Goal: Task Accomplishment & Management: Complete application form

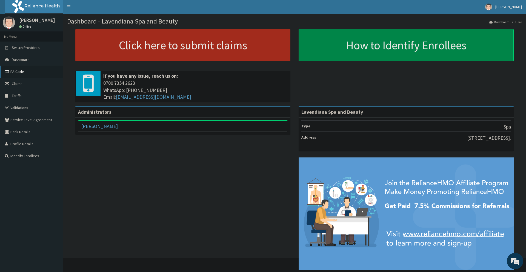
click at [18, 71] on link "PA Code" at bounding box center [31, 72] width 63 height 12
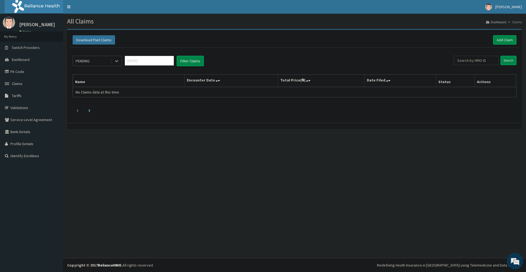
click at [114, 62] on div at bounding box center [117, 61] width 10 height 10
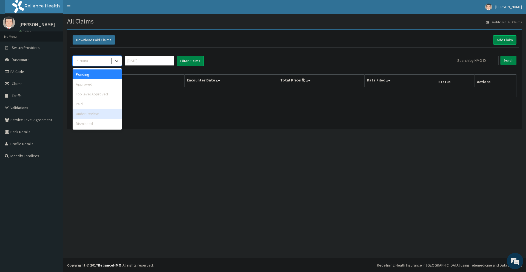
click at [93, 113] on div "Under Review" at bounding box center [97, 114] width 49 height 10
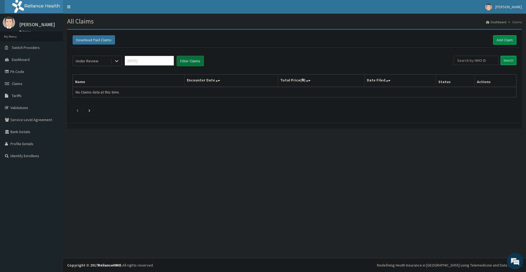
click at [195, 61] on button "Filter Claims" at bounding box center [190, 61] width 27 height 10
click at [97, 60] on div "Under Review" at bounding box center [87, 60] width 23 height 5
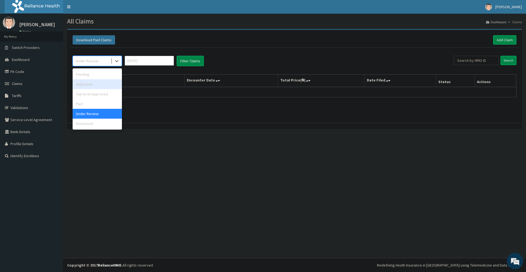
click at [87, 85] on div "Approved" at bounding box center [97, 84] width 49 height 10
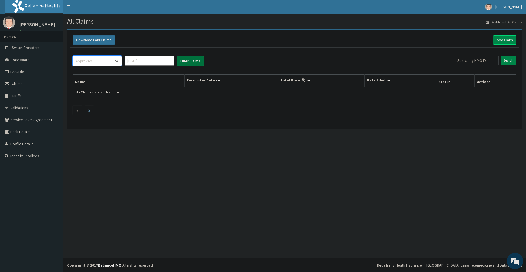
click at [183, 63] on button "Filter Claims" at bounding box center [190, 61] width 27 height 10
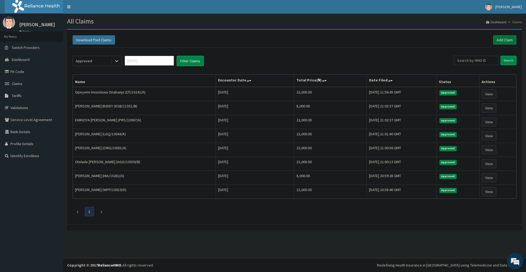
click at [500, 39] on link "Add Claim" at bounding box center [504, 39] width 23 height 9
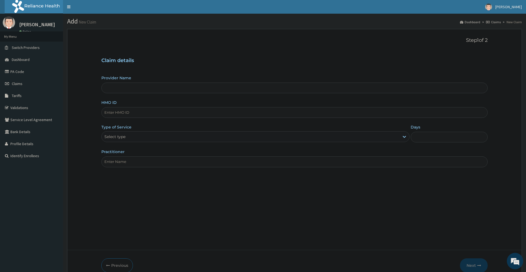
click at [132, 114] on input "HMO ID" at bounding box center [294, 112] width 386 height 11
type input "Lavendiana Spa and Beauty"
type input "1"
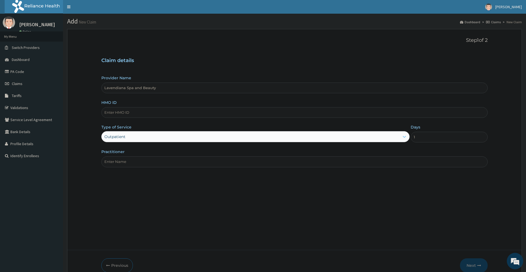
paste input "KOA/10002/B"
type input "KOA/10002/B"
click at [135, 162] on input "Practitioner" at bounding box center [294, 162] width 386 height 11
type input "Grace"
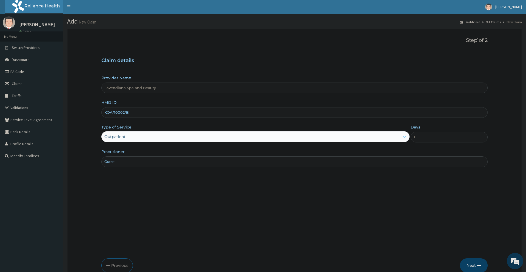
click at [468, 263] on button "Next" at bounding box center [474, 266] width 28 height 14
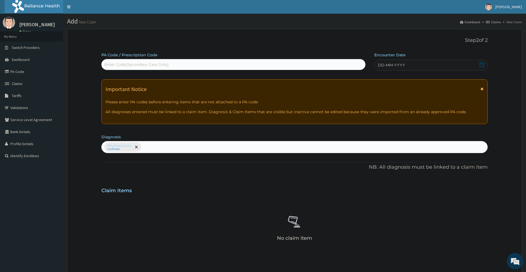
click at [172, 66] on div "Enter Code(Secondary Care Only)" at bounding box center [233, 64] width 263 height 9
paste input "PA/FD95FB"
type input "PA/FD95FB"
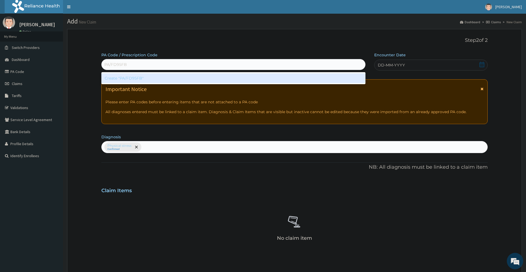
click at [148, 78] on div "Create "PA/FD95FB"" at bounding box center [233, 78] width 264 height 10
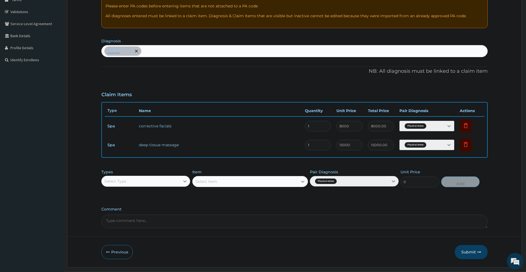
scroll to position [110, 0]
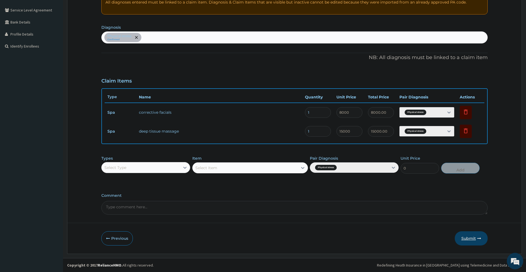
click at [464, 238] on button "Submit" at bounding box center [470, 239] width 33 height 14
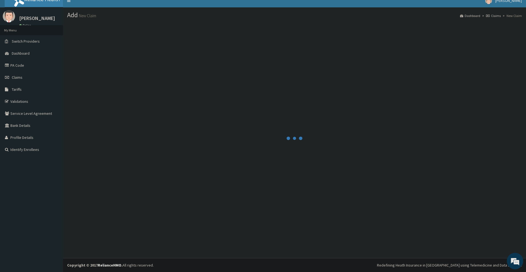
scroll to position [6, 0]
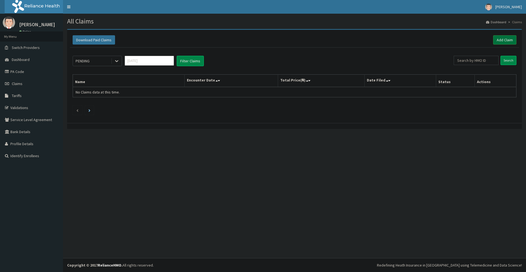
click at [495, 39] on link "Add Claim" at bounding box center [504, 39] width 23 height 9
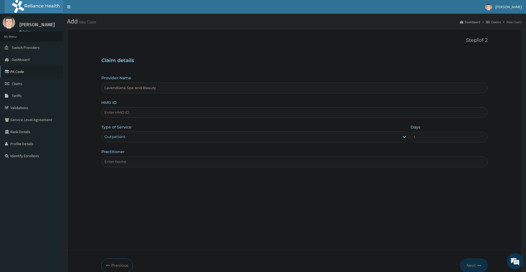
click at [20, 73] on link "PA Code" at bounding box center [31, 72] width 63 height 12
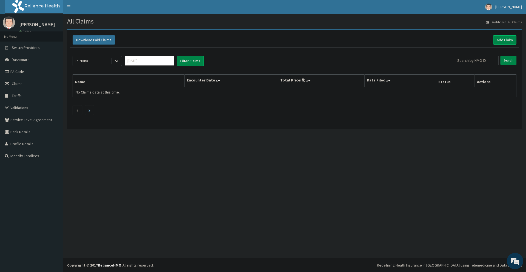
click at [94, 68] on div "PENDING [DATE] Filter Claims Search Name Encounter Date Total Price(₦) Date Fil…" at bounding box center [294, 84] width 449 height 73
click at [95, 62] on div "PENDING" at bounding box center [92, 61] width 38 height 9
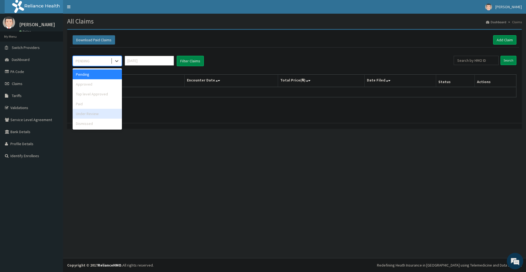
click at [94, 112] on div "Under Review" at bounding box center [97, 114] width 49 height 10
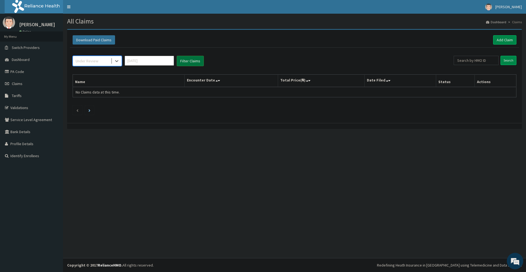
click at [192, 59] on button "Filter Claims" at bounding box center [190, 61] width 27 height 10
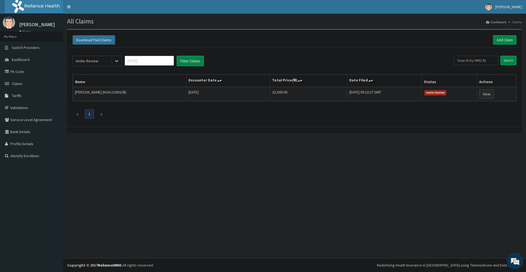
click at [487, 94] on link "View" at bounding box center [486, 94] width 15 height 9
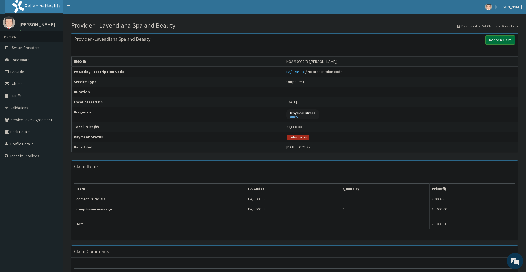
click at [501, 41] on link "Reopen Claim" at bounding box center [500, 39] width 30 height 9
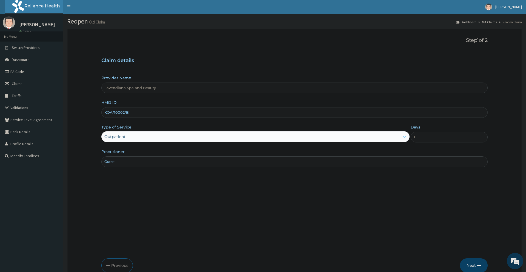
click at [468, 264] on button "Next" at bounding box center [474, 266] width 28 height 14
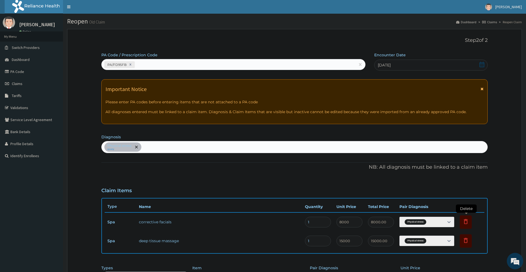
click at [465, 221] on icon at bounding box center [465, 221] width 7 height 7
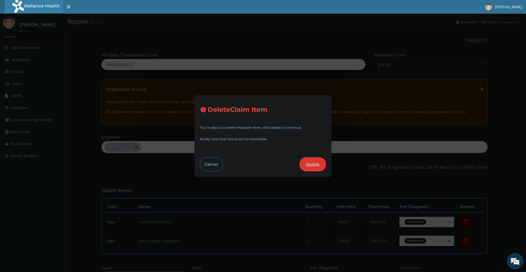
click at [311, 163] on button "Delete" at bounding box center [312, 164] width 27 height 14
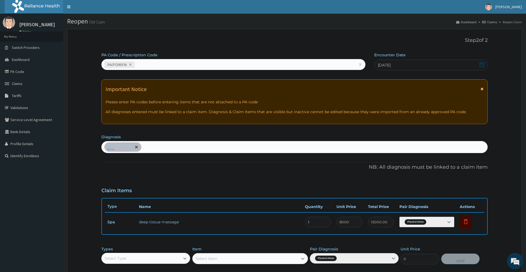
type input "15000"
type input "15000.00"
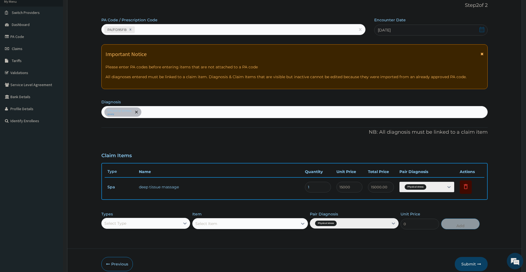
scroll to position [61, 0]
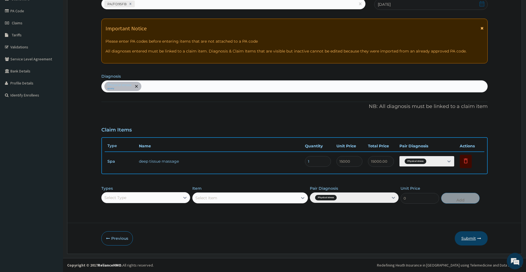
click at [463, 235] on button "Submit" at bounding box center [470, 239] width 33 height 14
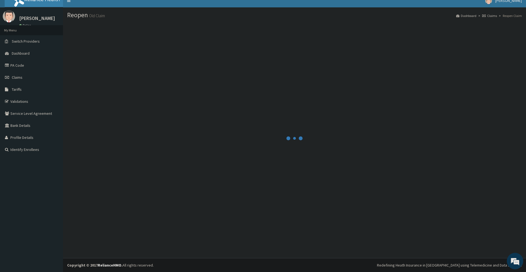
scroll to position [6, 0]
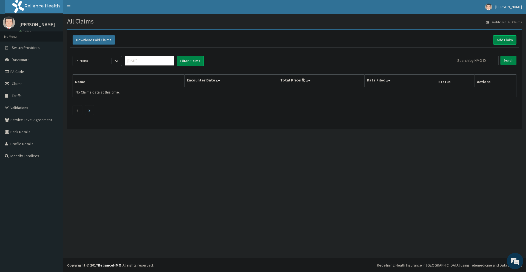
click at [100, 60] on div "PENDING" at bounding box center [92, 61] width 38 height 9
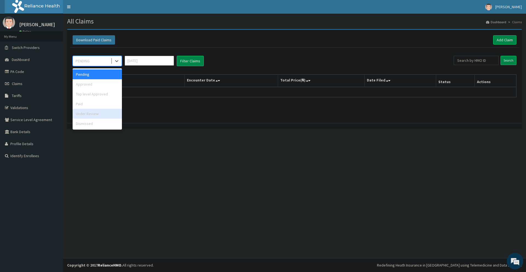
click at [89, 116] on div "Under Review" at bounding box center [97, 114] width 49 height 10
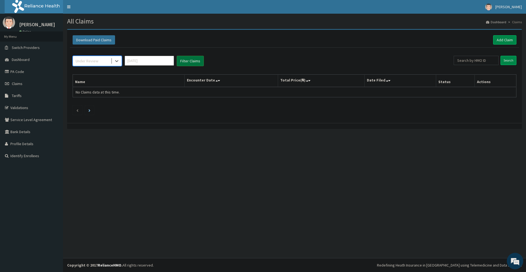
click at [183, 61] on button "Filter Claims" at bounding box center [190, 61] width 27 height 10
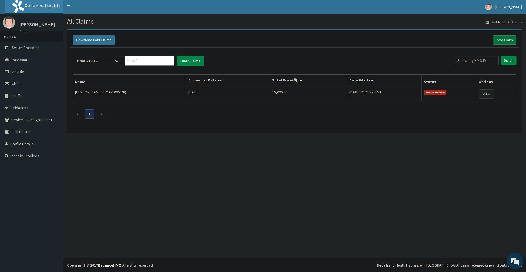
click at [504, 40] on link "Add Claim" at bounding box center [504, 39] width 23 height 9
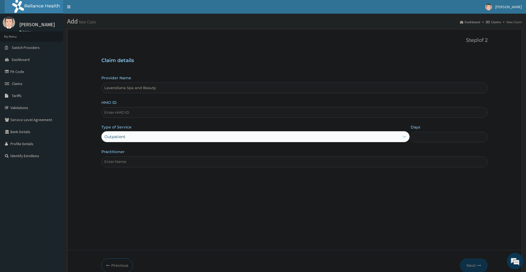
type input "Lavendiana Spa and Beauty"
type input "1"
click at [152, 116] on input "HMO ID" at bounding box center [294, 112] width 386 height 11
paste input "KOA/10002/C"
type input "KOA/10002/C"
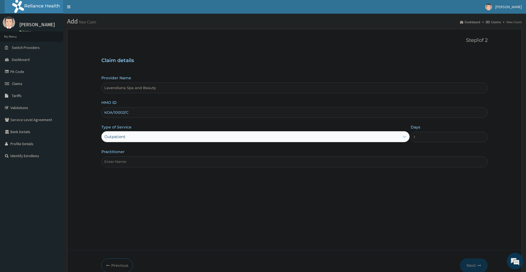
click at [146, 163] on input "Practitioner" at bounding box center [294, 162] width 386 height 11
type input "Grace"
click at [473, 267] on button "Next" at bounding box center [474, 266] width 28 height 14
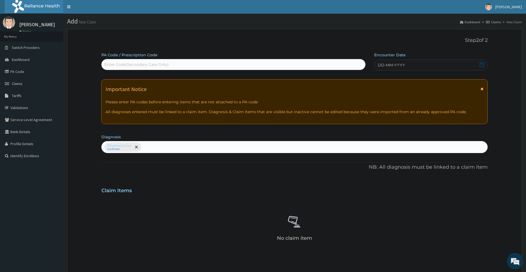
click at [154, 65] on div "Enter Code(Secondary Care Only)" at bounding box center [136, 64] width 64 height 5
paste input "PA/6C4CAF"
type input "PA/6C4CAF"
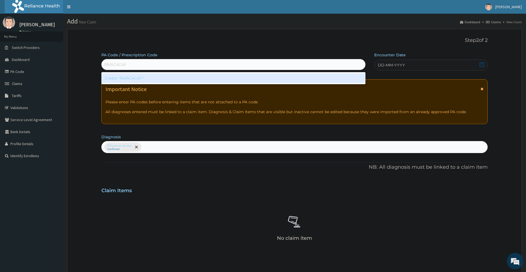
click at [140, 81] on div "Create "PA/6C4CAF"" at bounding box center [233, 78] width 264 height 10
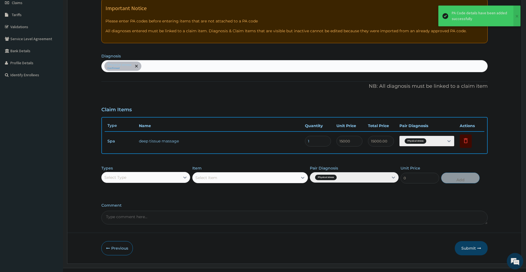
scroll to position [84, 0]
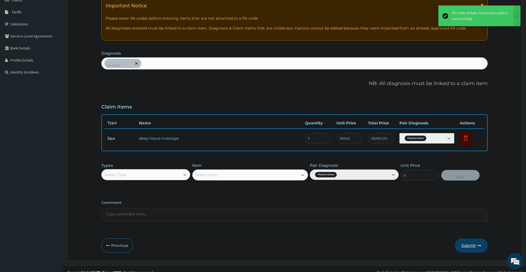
click at [465, 245] on button "Submit" at bounding box center [470, 246] width 33 height 14
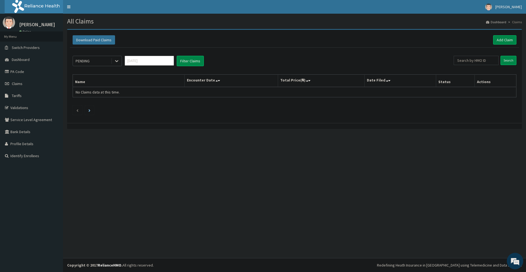
click at [92, 64] on div "PENDING" at bounding box center [92, 61] width 38 height 9
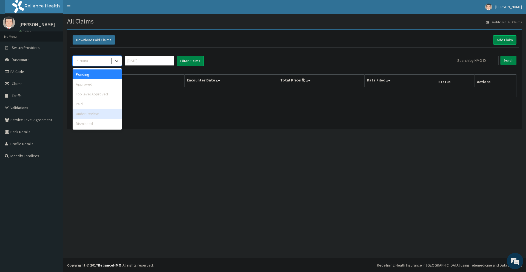
click at [93, 113] on div "Under Review" at bounding box center [97, 114] width 49 height 10
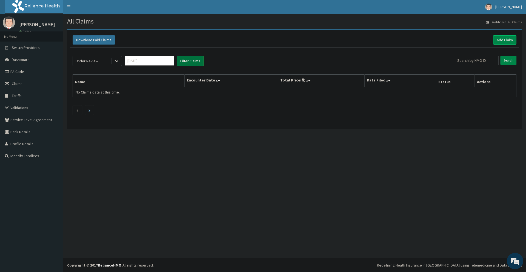
click at [180, 61] on button "Filter Claims" at bounding box center [190, 61] width 27 height 10
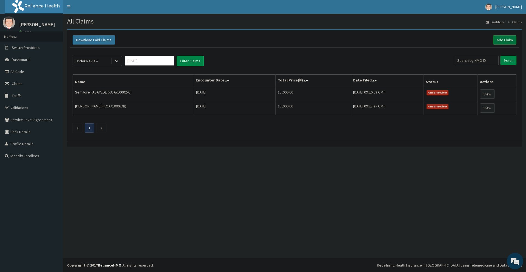
click at [506, 41] on link "Add Claim" at bounding box center [504, 39] width 23 height 9
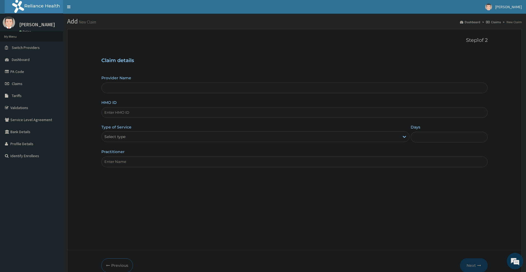
click at [159, 110] on input "HMO ID" at bounding box center [294, 112] width 386 height 11
type input "Lavendiana Spa and Beauty"
type input "1"
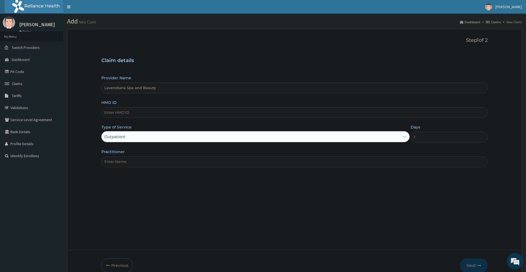
paste input "WML/10088/A"
type input "WML/10088/A"
click at [139, 160] on input "Practitioner" at bounding box center [294, 162] width 386 height 11
type input "Grace"
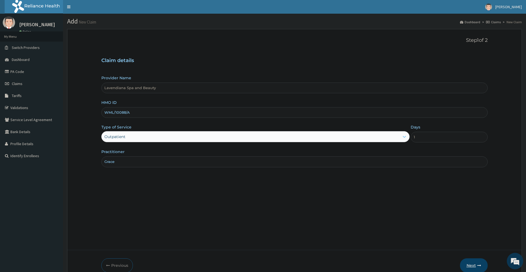
click at [473, 267] on button "Next" at bounding box center [474, 266] width 28 height 14
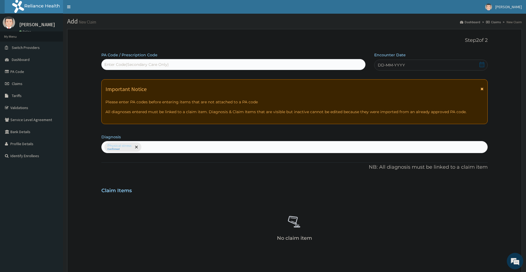
click at [179, 62] on div "Enter Code(Secondary Care Only)" at bounding box center [233, 64] width 263 height 9
paste input "PA/7595E7"
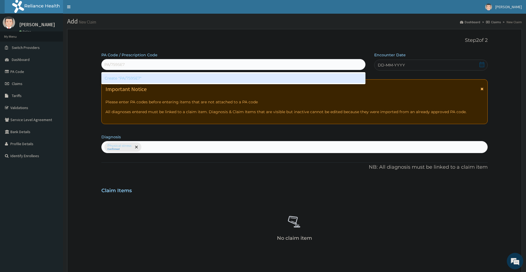
type input "PA/7595E7"
click at [138, 77] on div "Create "PA/7595E7"" at bounding box center [233, 78] width 264 height 10
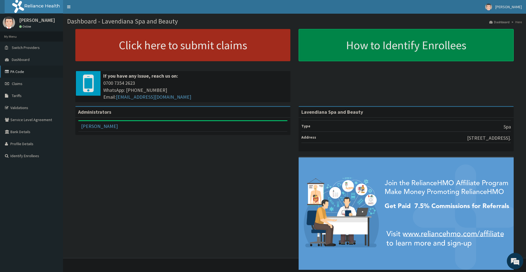
click at [17, 73] on link "PA Code" at bounding box center [31, 72] width 63 height 12
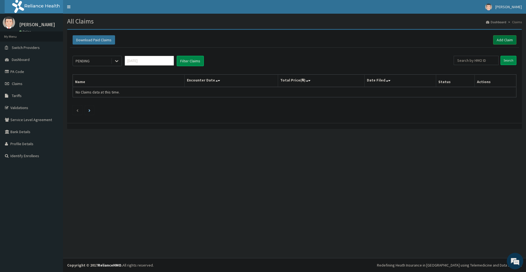
click at [502, 42] on link "Add Claim" at bounding box center [504, 39] width 23 height 9
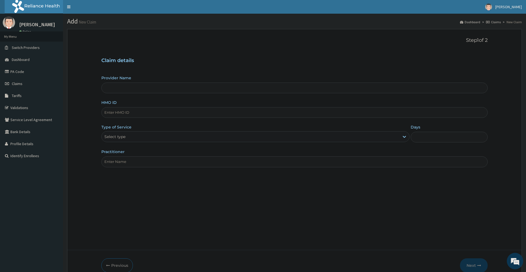
click at [132, 112] on input "HMO ID" at bounding box center [294, 112] width 386 height 11
paste input "WML/10088/A"
type input "WML/10088/A"
type input "Lavendiana Spa and Beauty"
type input "1"
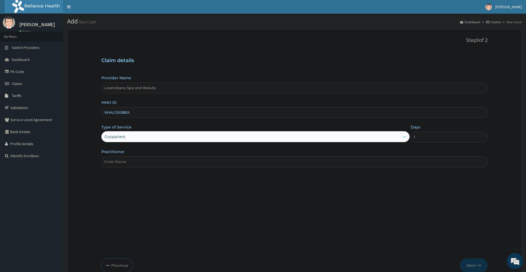
type input "WML/10088/A"
click at [143, 163] on input "Practitioner" at bounding box center [294, 162] width 386 height 11
type input "Pelumi"
click at [470, 266] on button "Next" at bounding box center [474, 266] width 28 height 14
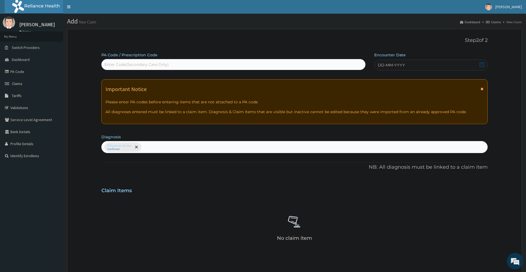
click at [161, 63] on div "Enter Code(Secondary Care Only)" at bounding box center [136, 64] width 64 height 5
paste input "PA/7595E7"
type input "PA/7595E7"
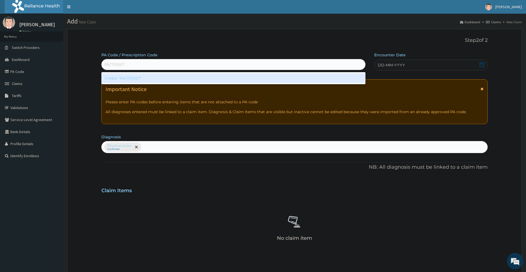
click at [157, 77] on div "Create "PA/7595E7"" at bounding box center [233, 78] width 264 height 10
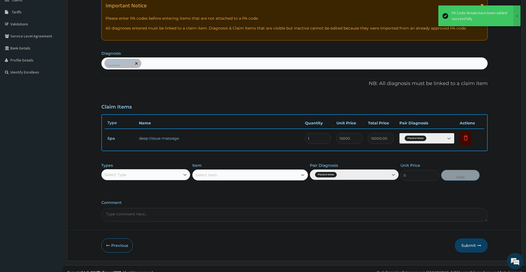
scroll to position [91, 0]
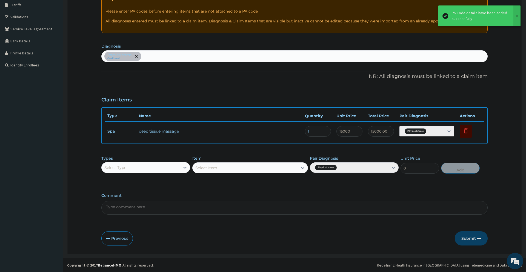
click at [464, 240] on button "Submit" at bounding box center [470, 239] width 33 height 14
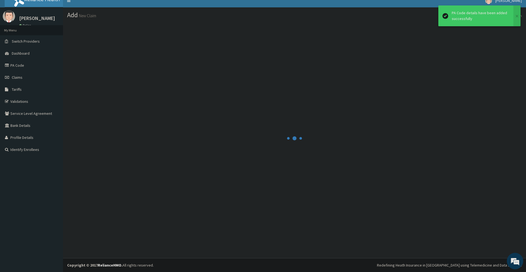
scroll to position [6, 0]
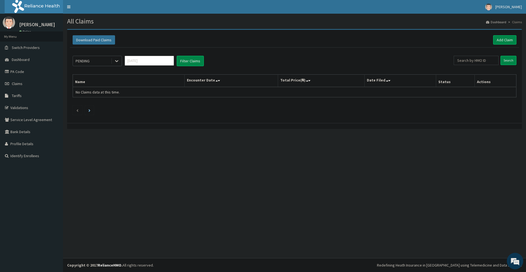
click at [99, 60] on div "PENDING" at bounding box center [92, 61] width 38 height 9
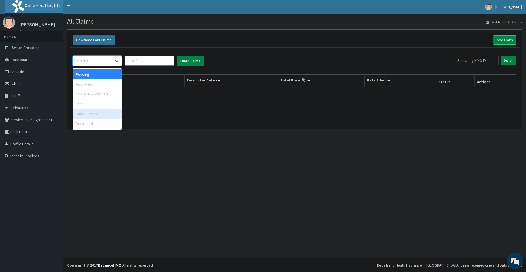
click at [89, 115] on div "Under Review" at bounding box center [97, 114] width 49 height 10
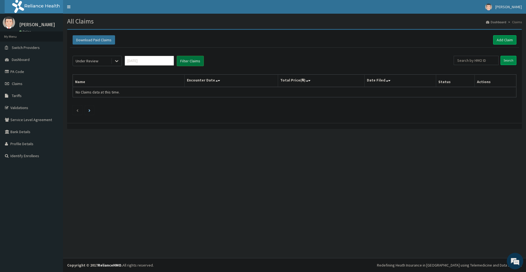
click at [197, 59] on button "Filter Claims" at bounding box center [190, 61] width 27 height 10
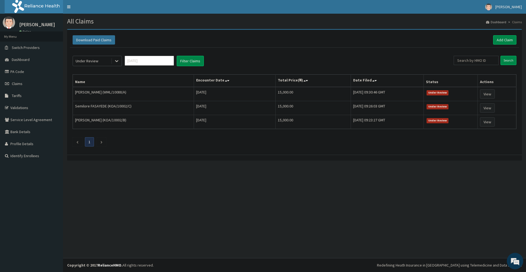
click at [100, 61] on div "Under Review" at bounding box center [92, 61] width 38 height 9
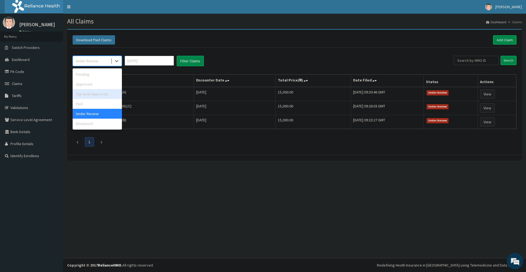
click at [87, 94] on div "Top level Approved" at bounding box center [97, 94] width 49 height 10
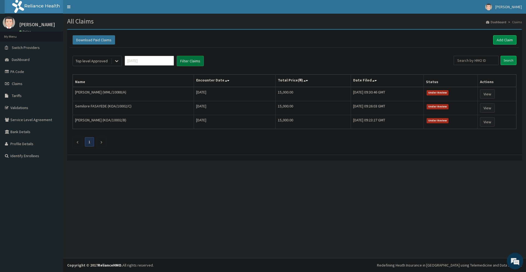
click at [183, 62] on button "Filter Claims" at bounding box center [190, 61] width 27 height 10
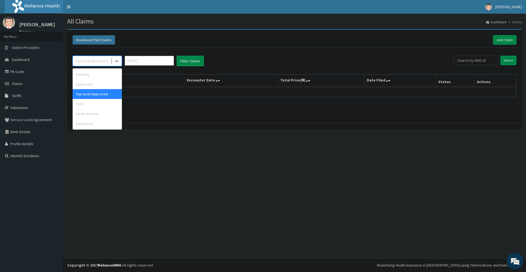
click at [85, 64] on div "Top level Approved" at bounding box center [92, 61] width 38 height 9
click at [90, 82] on div "Approved" at bounding box center [97, 84] width 49 height 10
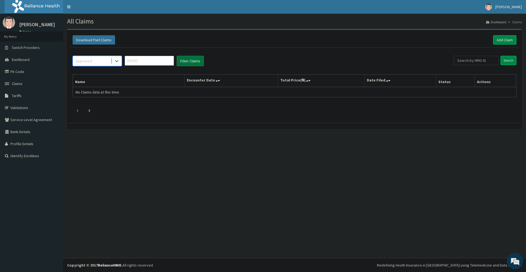
click at [188, 62] on button "Filter Claims" at bounding box center [190, 61] width 27 height 10
